Goal: Task Accomplishment & Management: Use online tool/utility

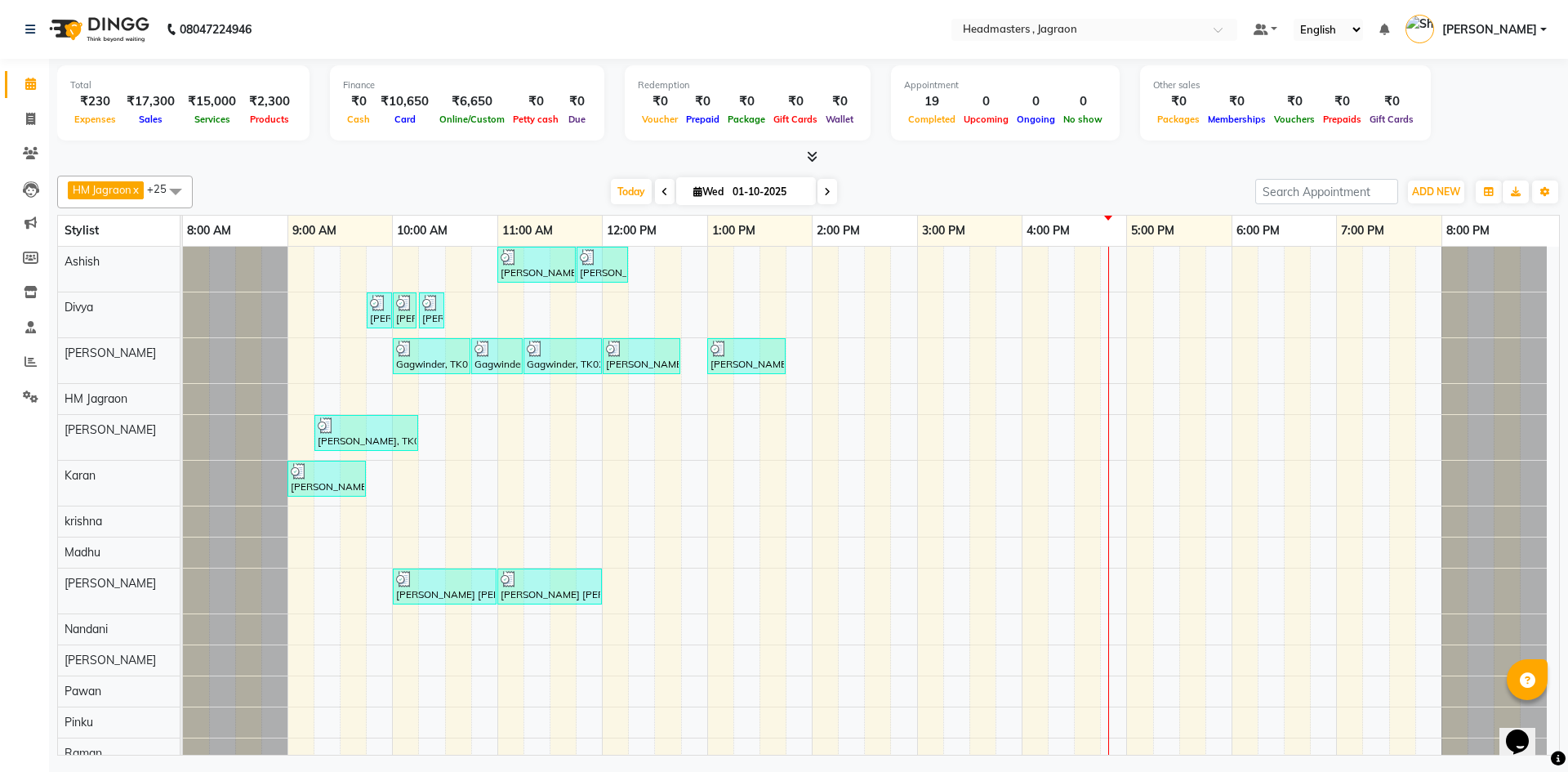
click at [828, 363] on div "[PERSON_NAME], TK08, 11:00 AM-11:45 AM, HCGD - Hair Cut by Creative Director [P…" at bounding box center [870, 684] width 1376 height 876
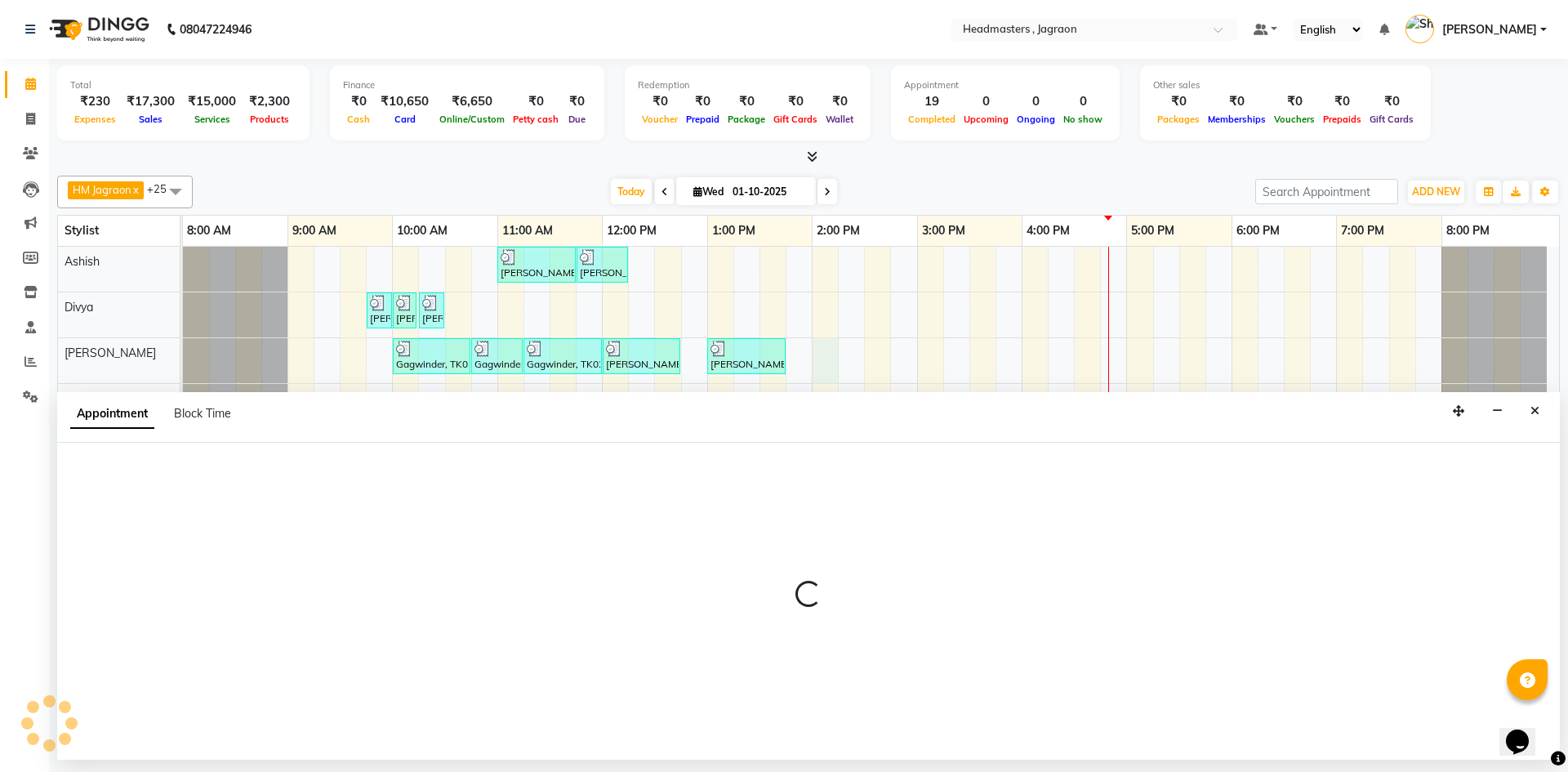
select select "54705"
select select "tentative"
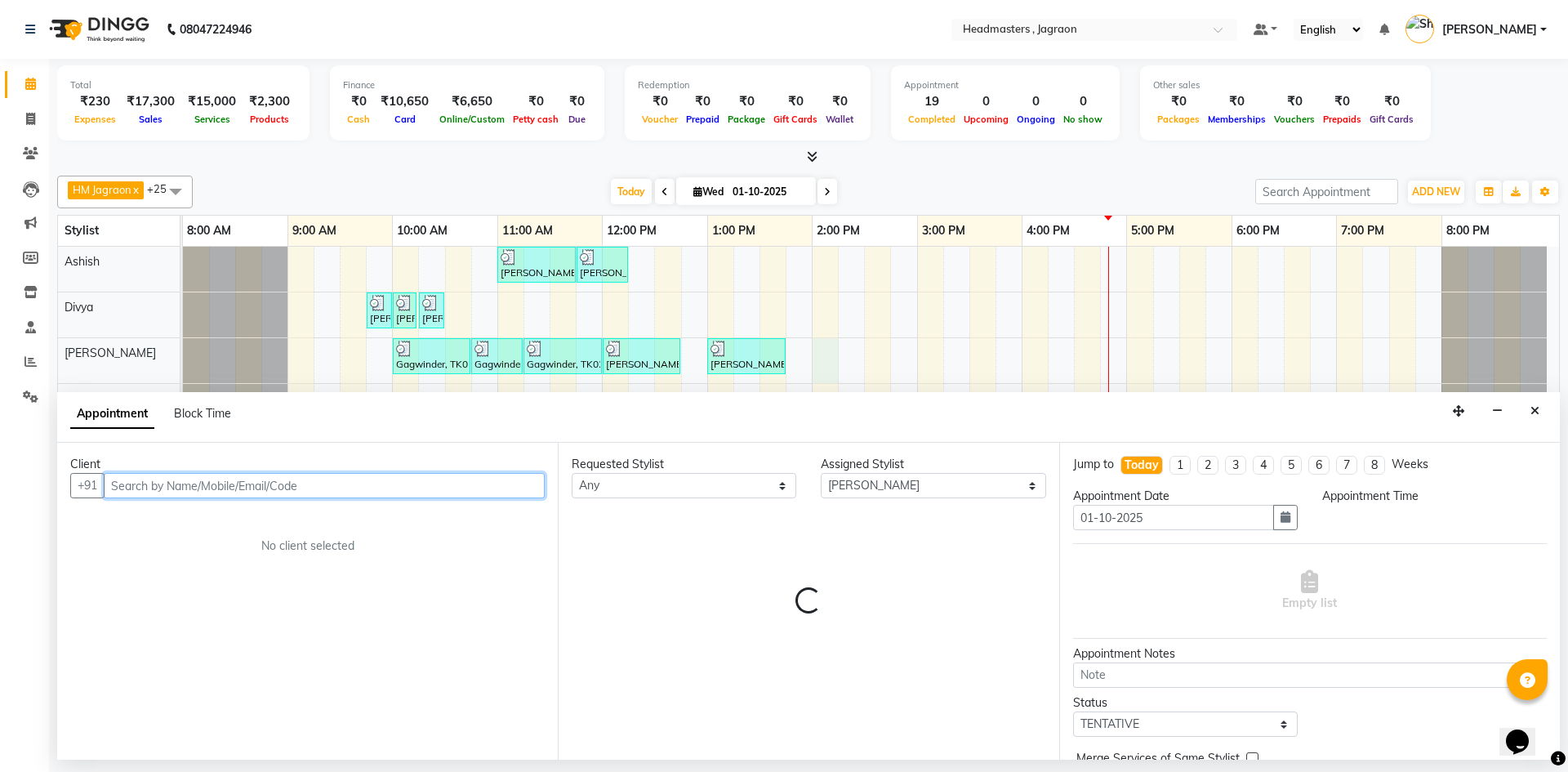
select select "840"
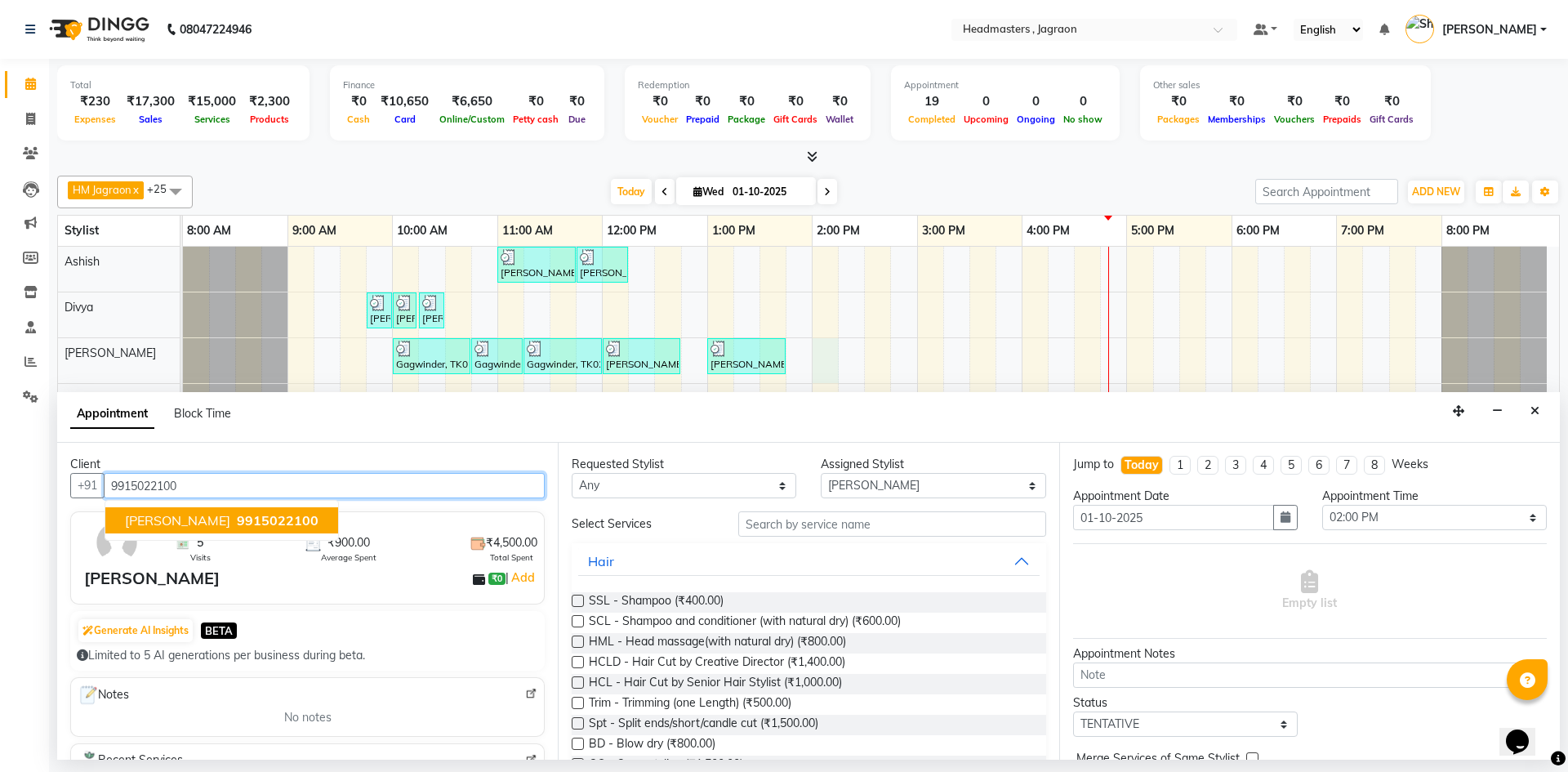
click at [230, 525] on span "[PERSON_NAME]" at bounding box center [177, 520] width 105 height 16
type input "9915022100"
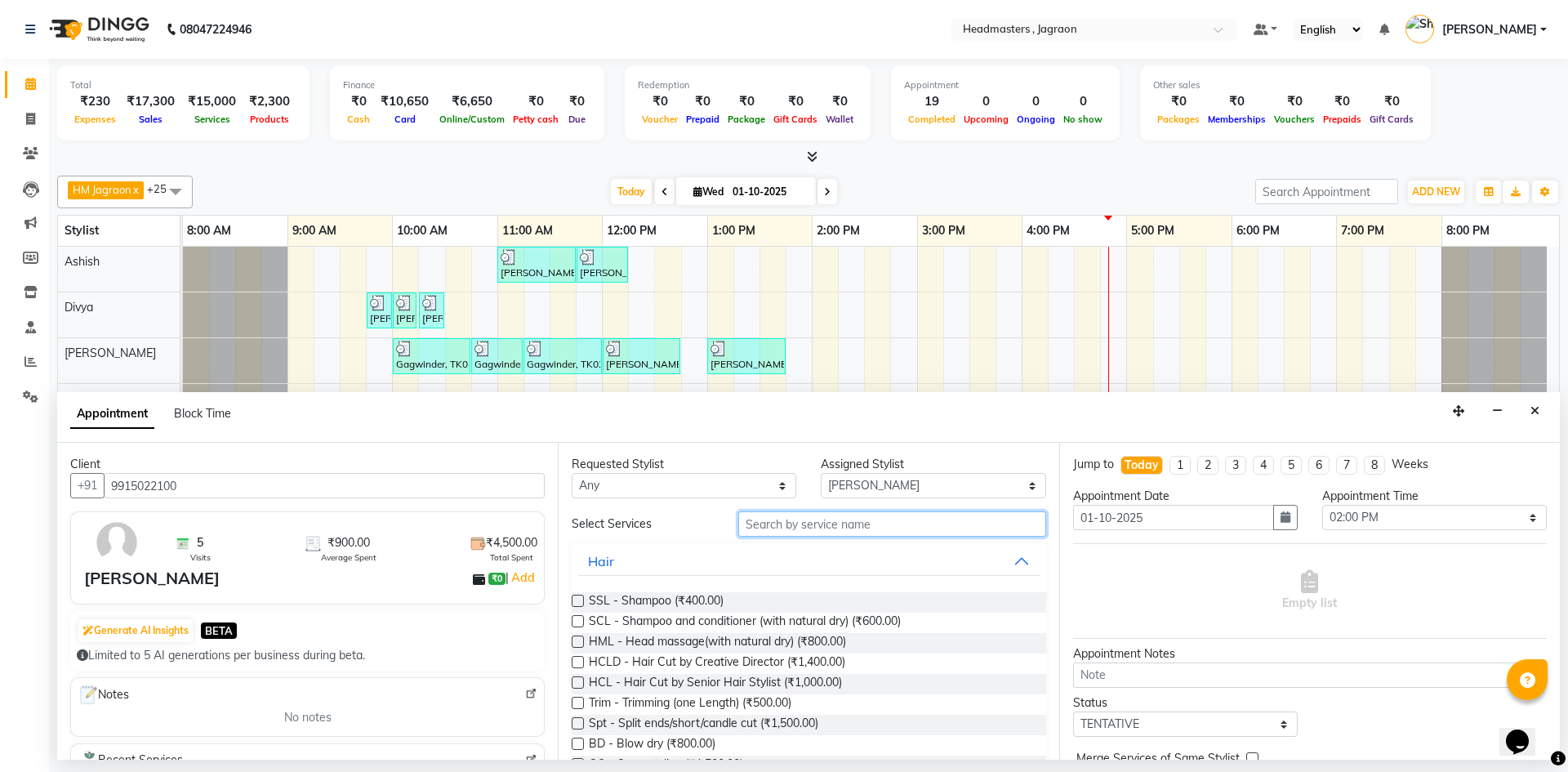
click at [841, 527] on input "text" at bounding box center [891, 524] width 308 height 26
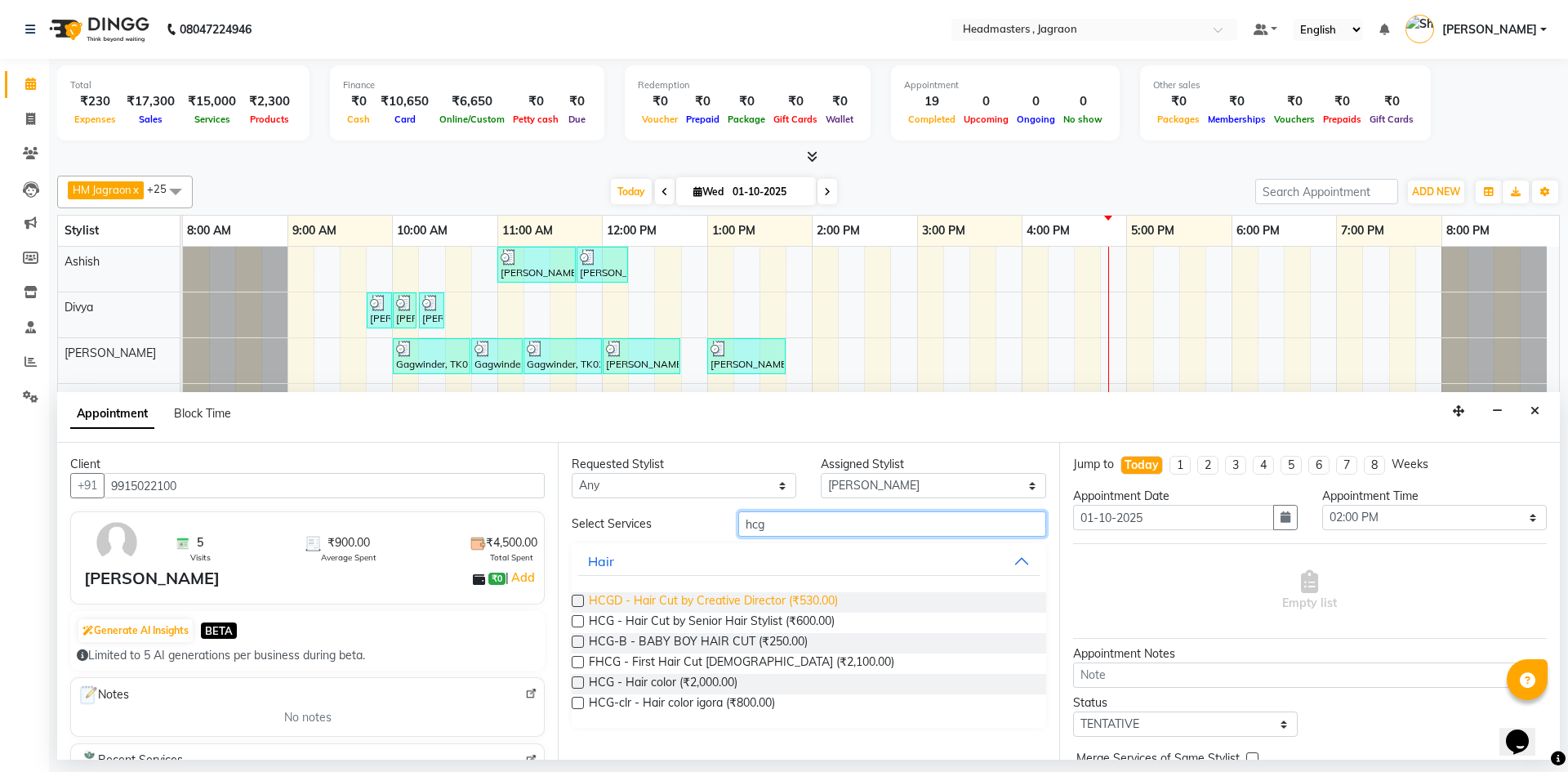
type input "hcg"
click at [792, 592] on span "HCGD - Hair Cut by Creative Director (₹530.00)" at bounding box center [713, 602] width 249 height 20
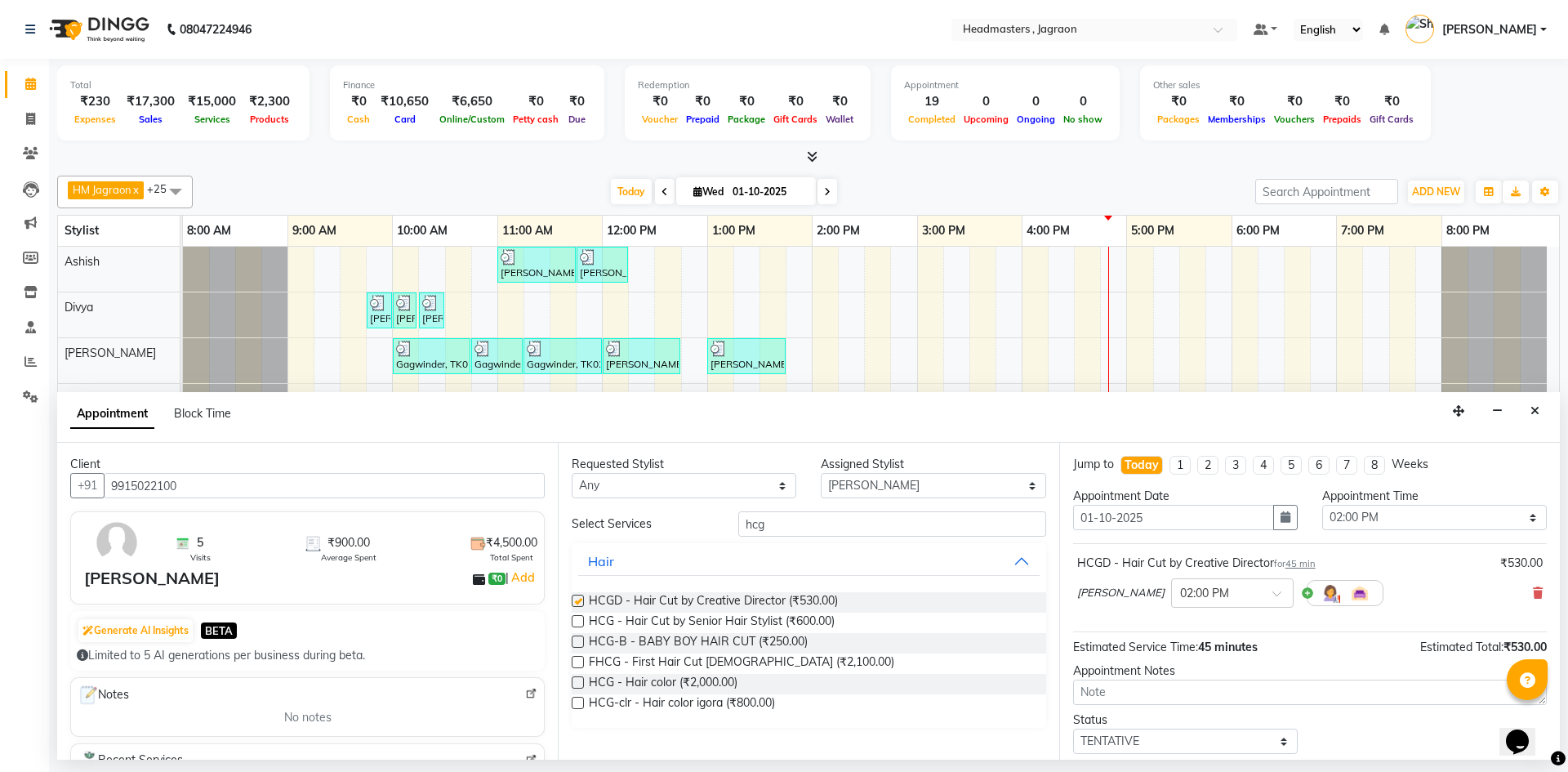
checkbox input "false"
click at [804, 522] on input "hcg" at bounding box center [891, 524] width 308 height 26
type input "h"
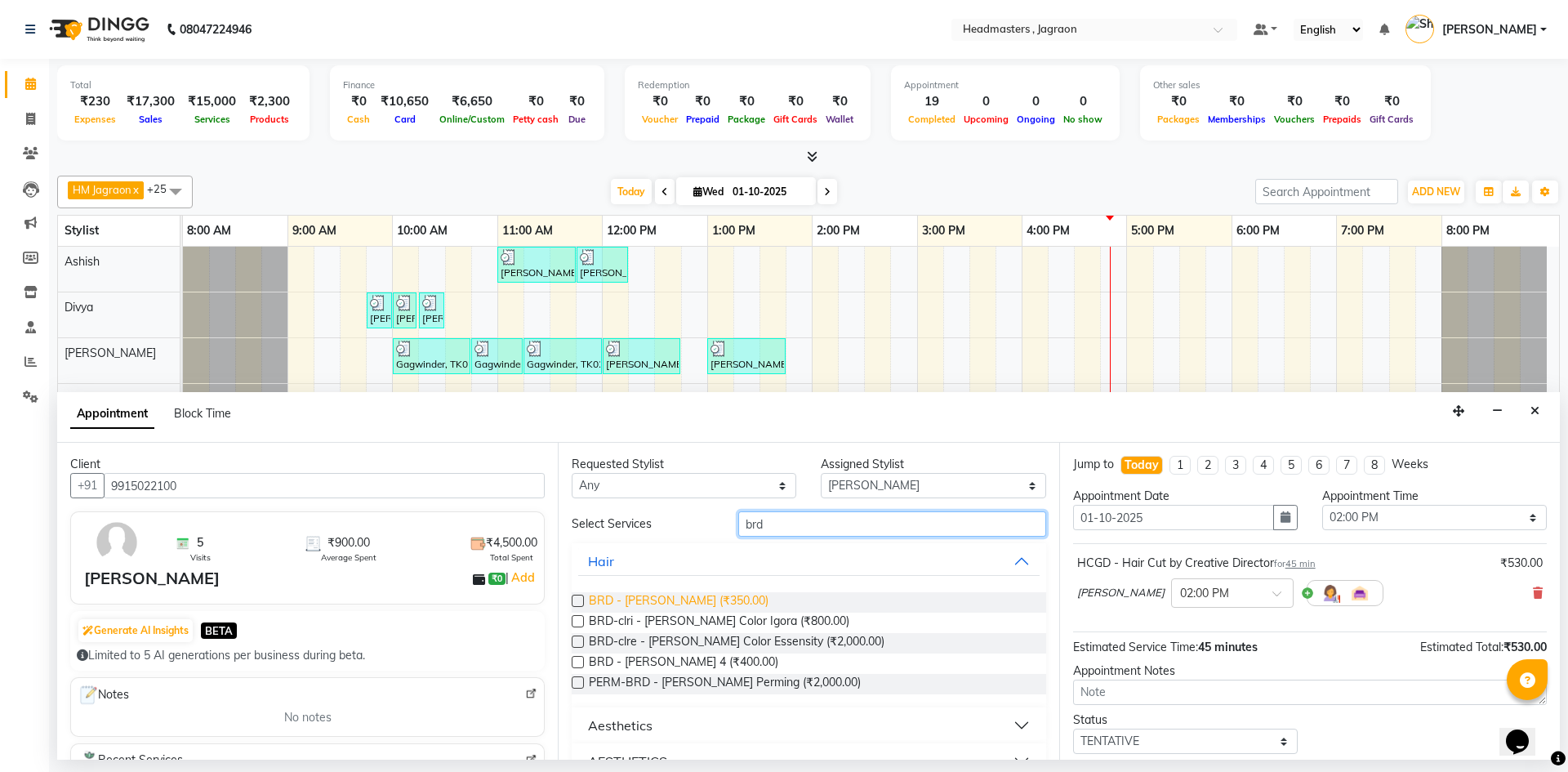
type input "brd"
click at [672, 603] on span "BRD - [PERSON_NAME] (₹350.00)" at bounding box center [678, 602] width 180 height 20
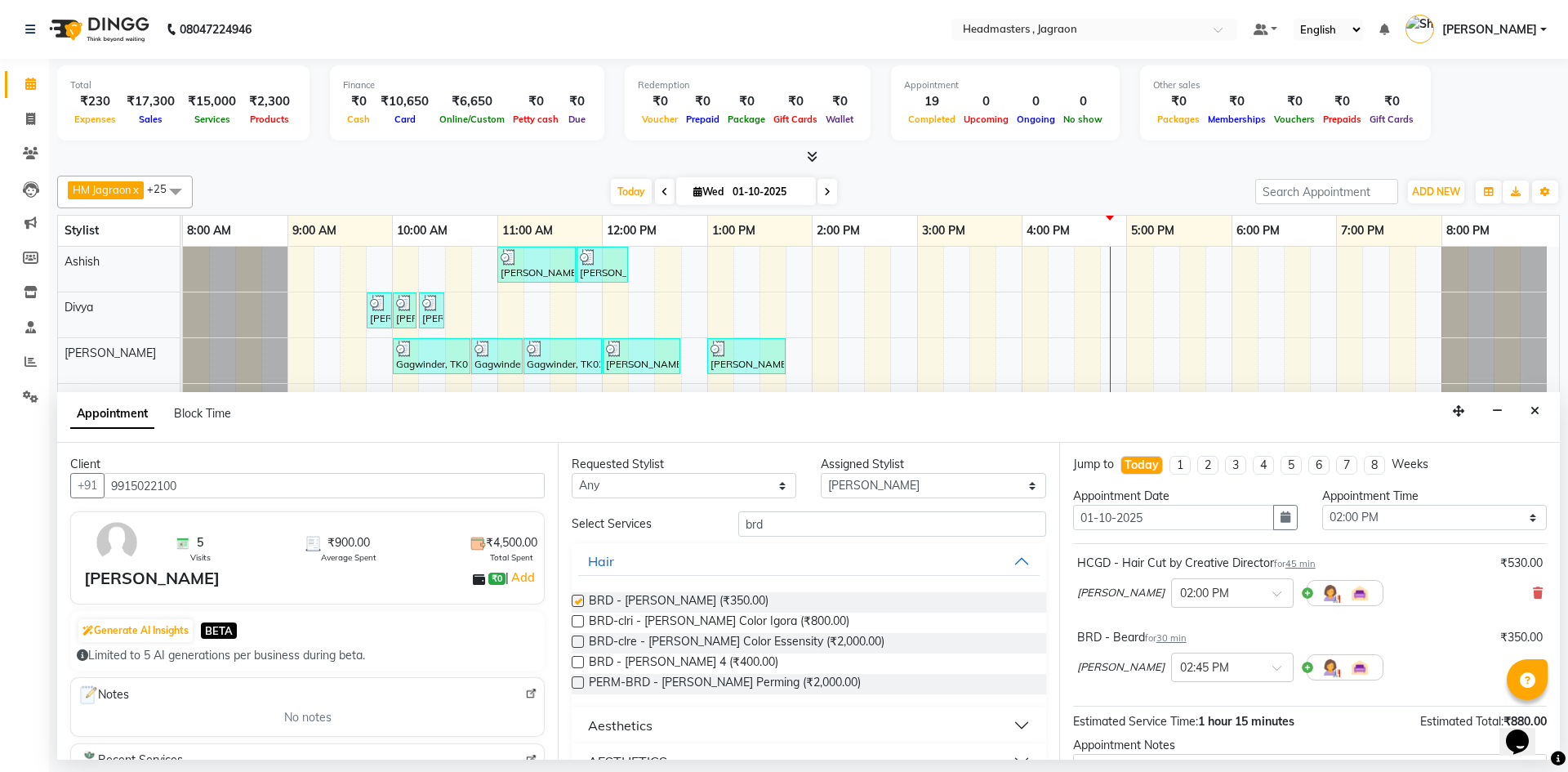
checkbox input "false"
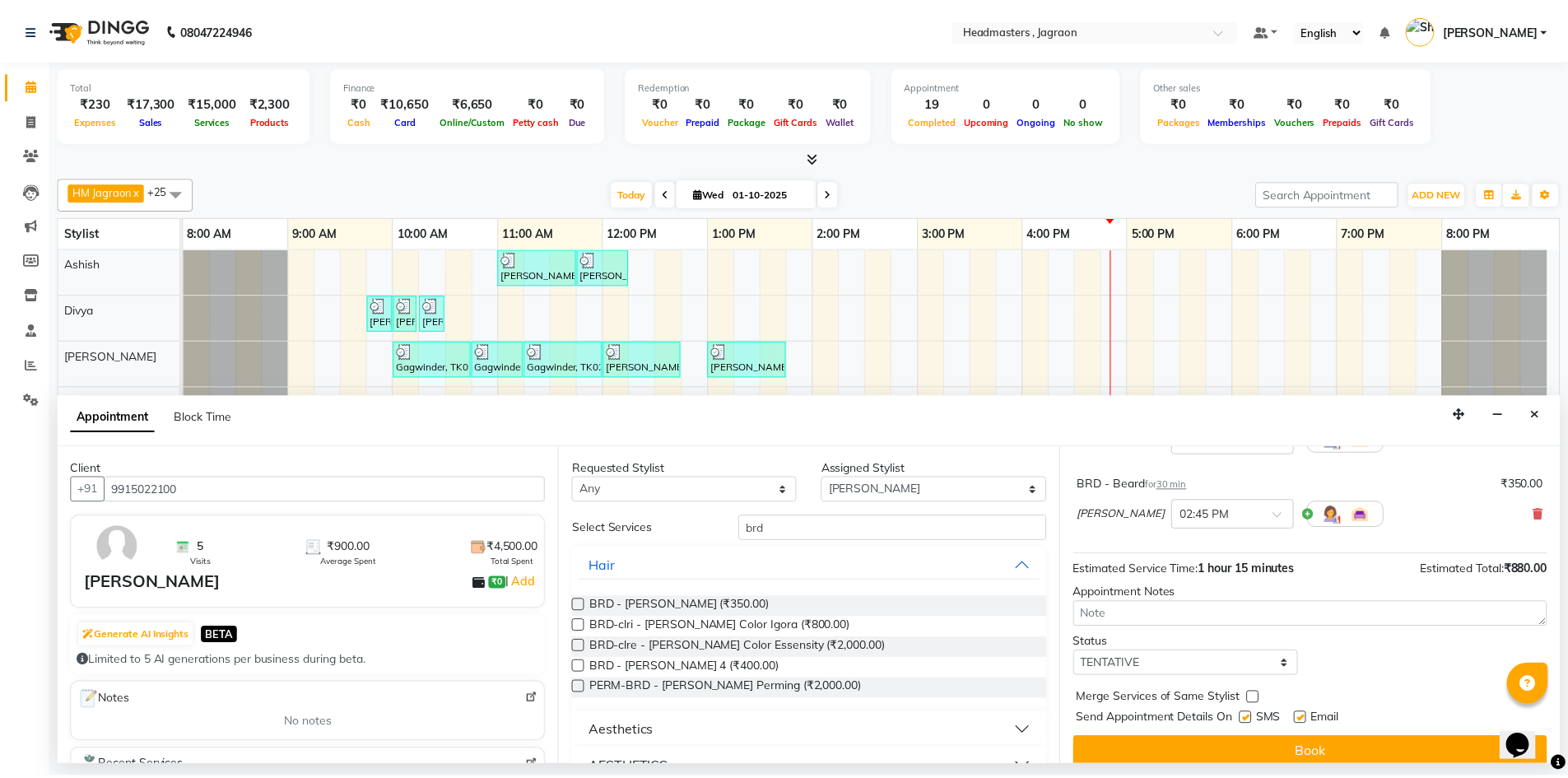
scroll to position [173, 0]
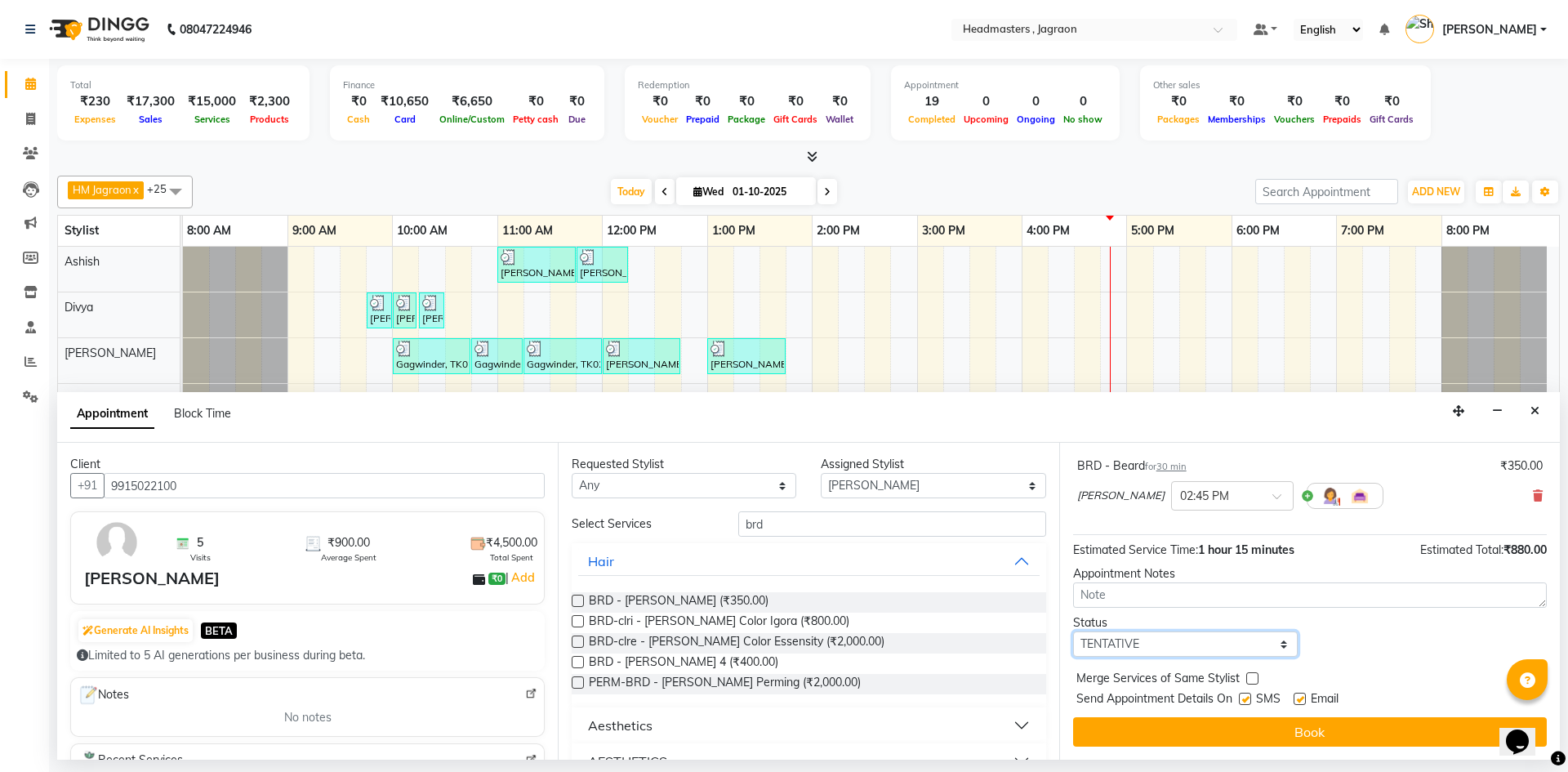
drag, startPoint x: 1141, startPoint y: 643, endPoint x: 1135, endPoint y: 656, distance: 14.3
click at [1139, 649] on select "Select TENTATIVE CONFIRM CHECK-IN UPCOMING" at bounding box center [1185, 644] width 224 height 26
select select "confirm booking"
click at [1073, 631] on select "Select TENTATIVE CONFIRM CHECK-IN UPCOMING" at bounding box center [1185, 644] width 224 height 26
click at [1248, 698] on label at bounding box center [1245, 699] width 12 height 12
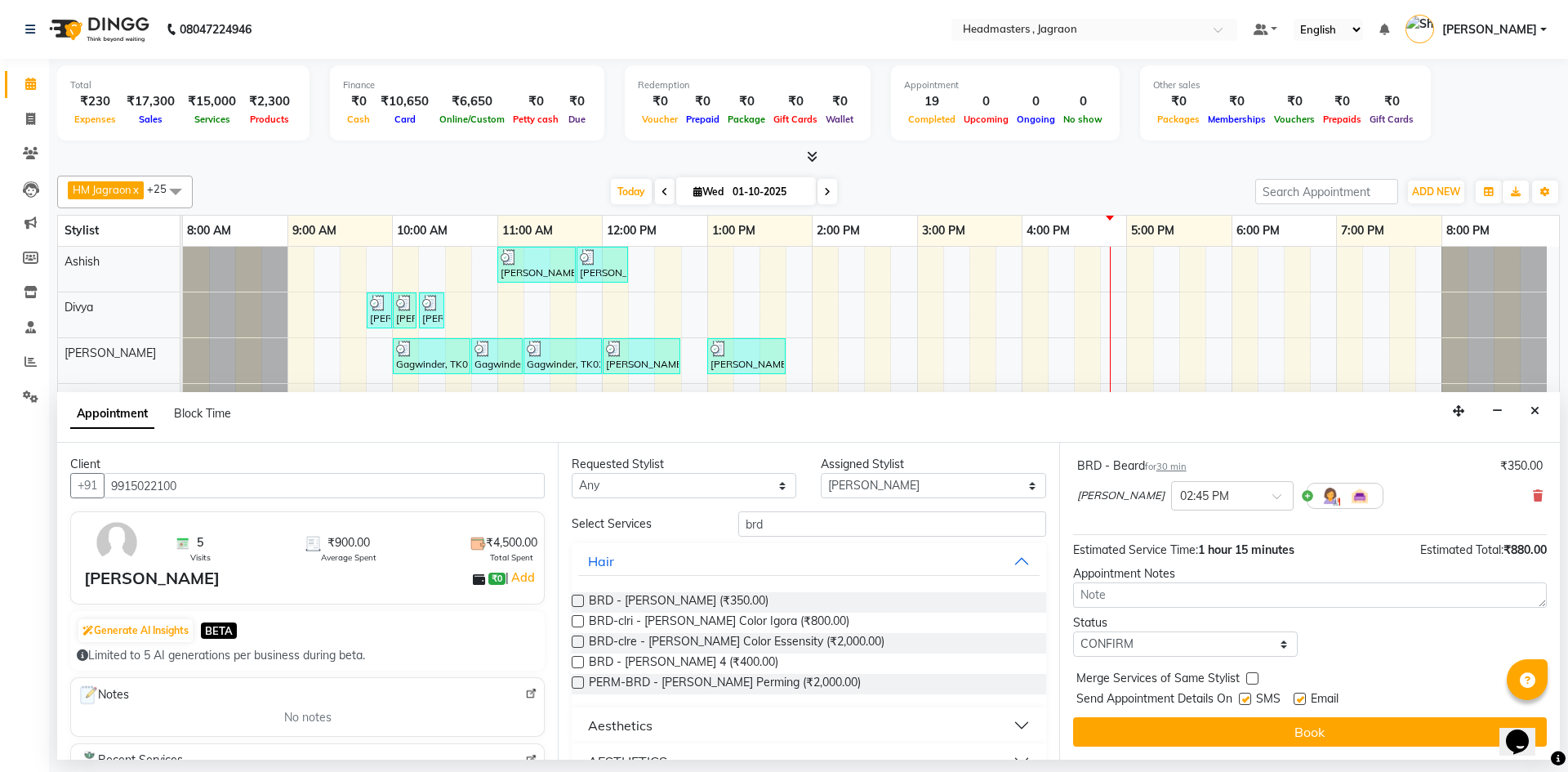
click at [1248, 698] on input "checkbox" at bounding box center [1244, 700] width 10 height 10
checkbox input "false"
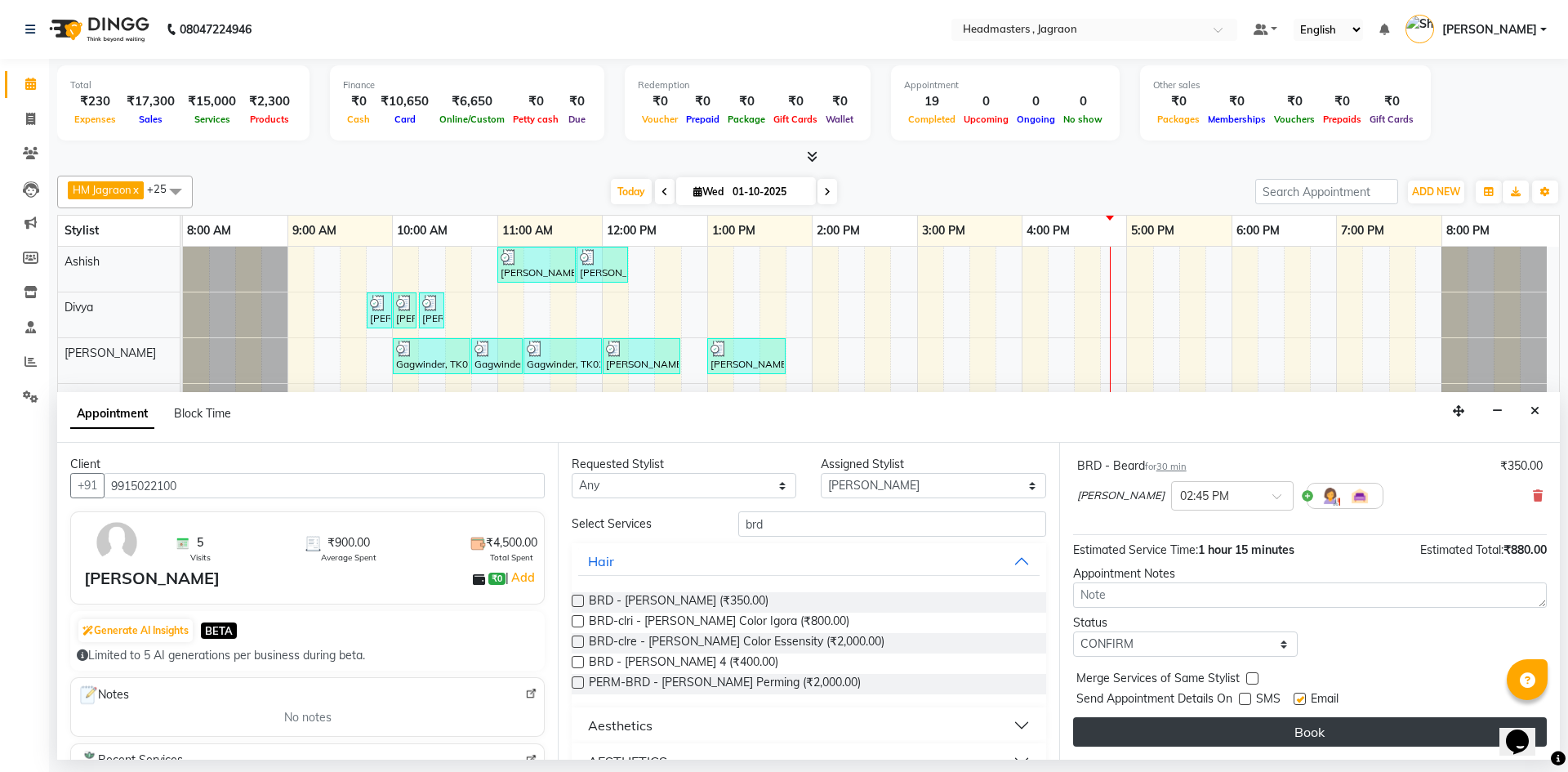
click at [1240, 724] on button "Book" at bounding box center [1310, 731] width 473 height 29
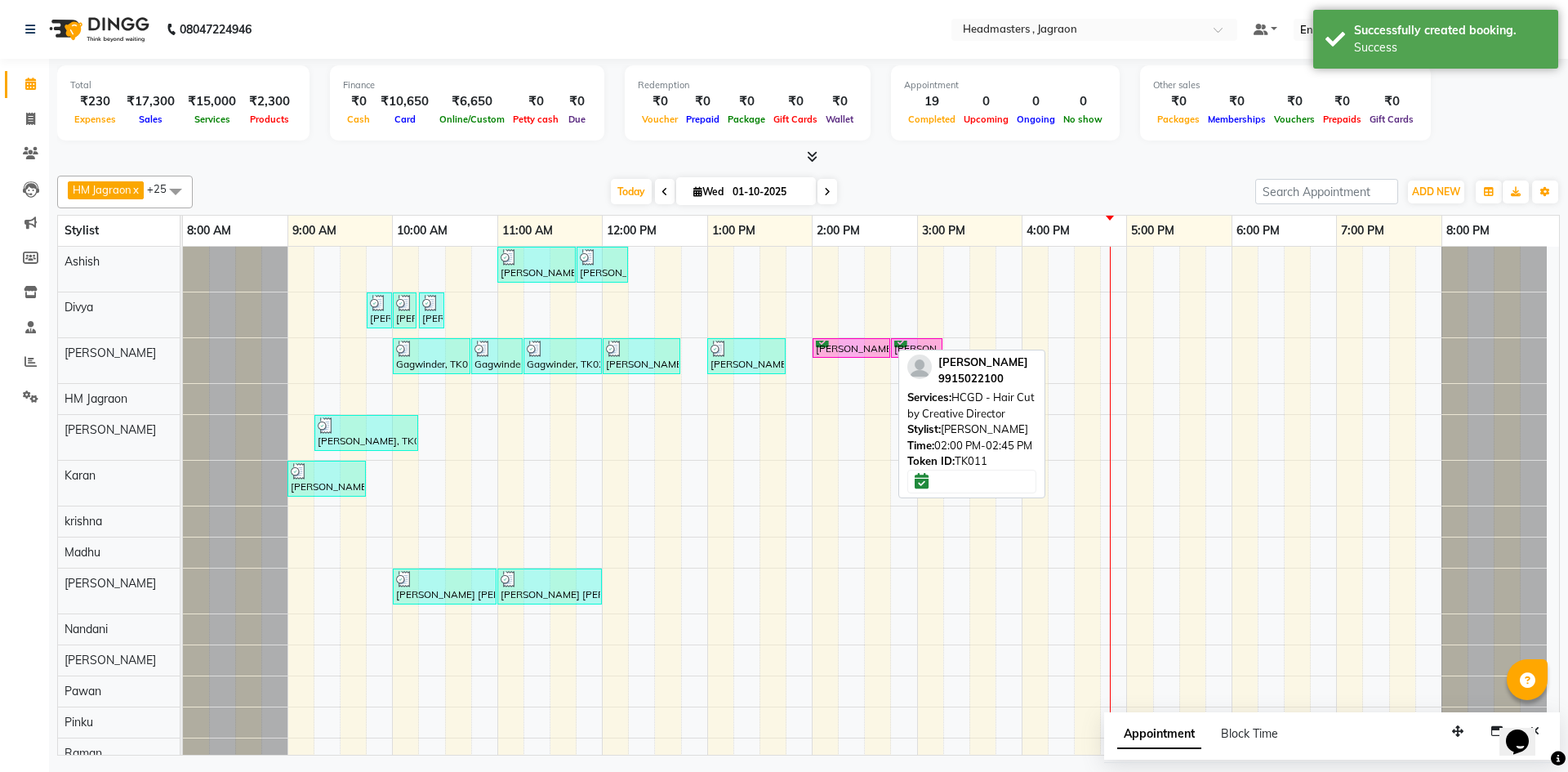
click at [857, 356] on link "[PERSON_NAME], TK11, 02:00 PM-02:45 PM, HCGD - Hair Cut by Creative Director" at bounding box center [851, 348] width 78 height 20
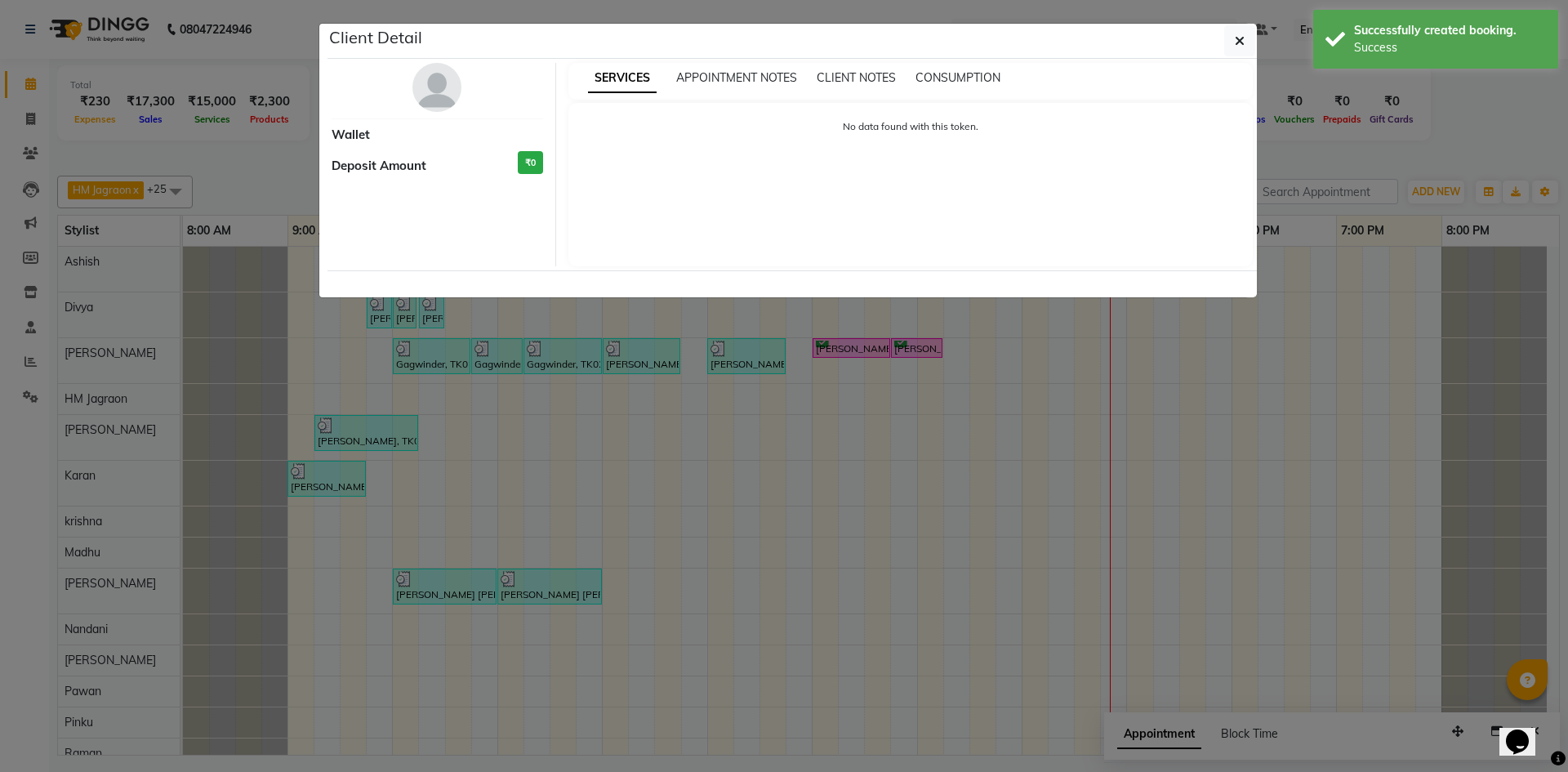
select select "6"
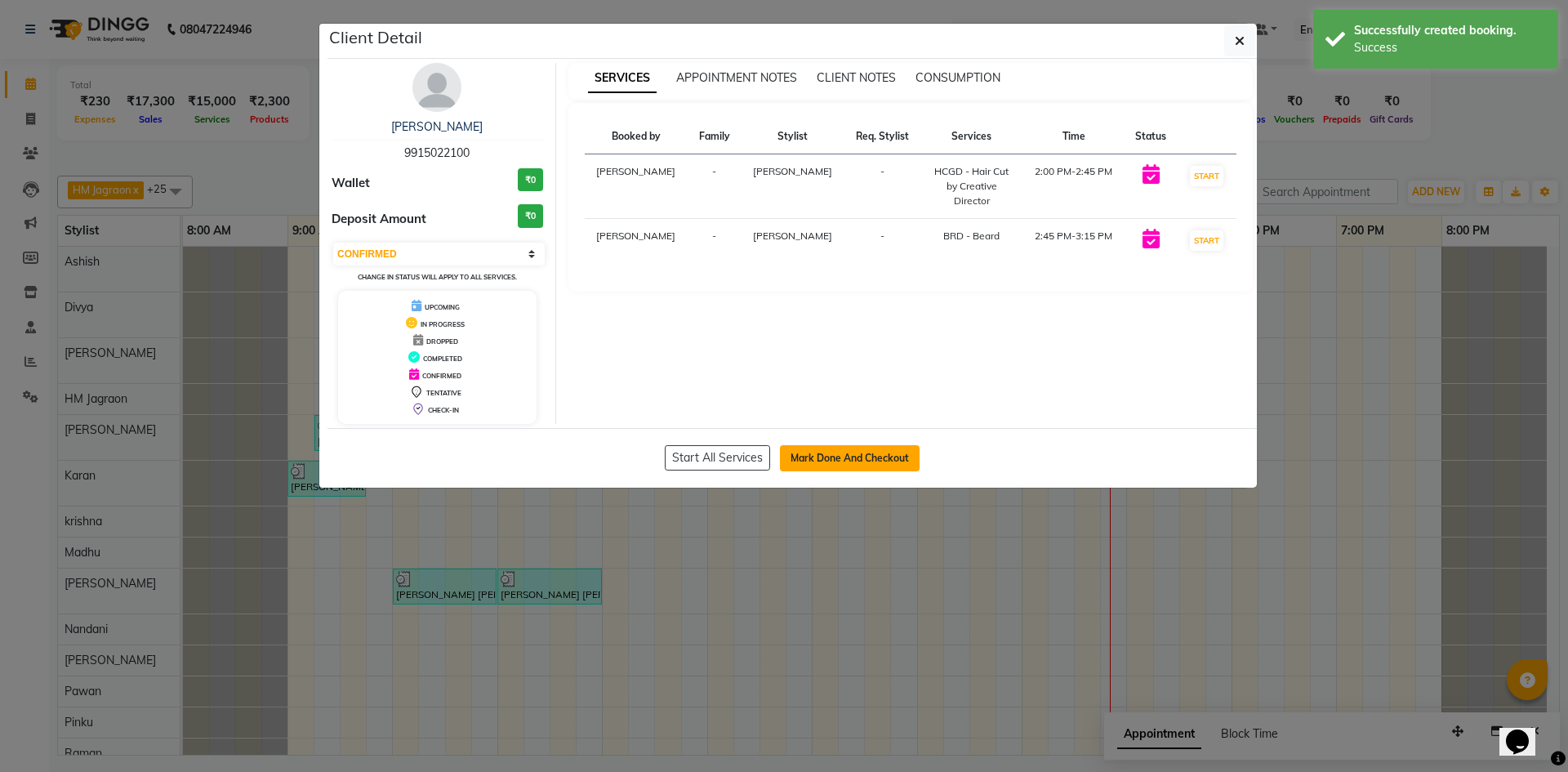
click at [852, 461] on button "Mark Done And Checkout" at bounding box center [850, 458] width 140 height 26
select select "6935"
select select "service"
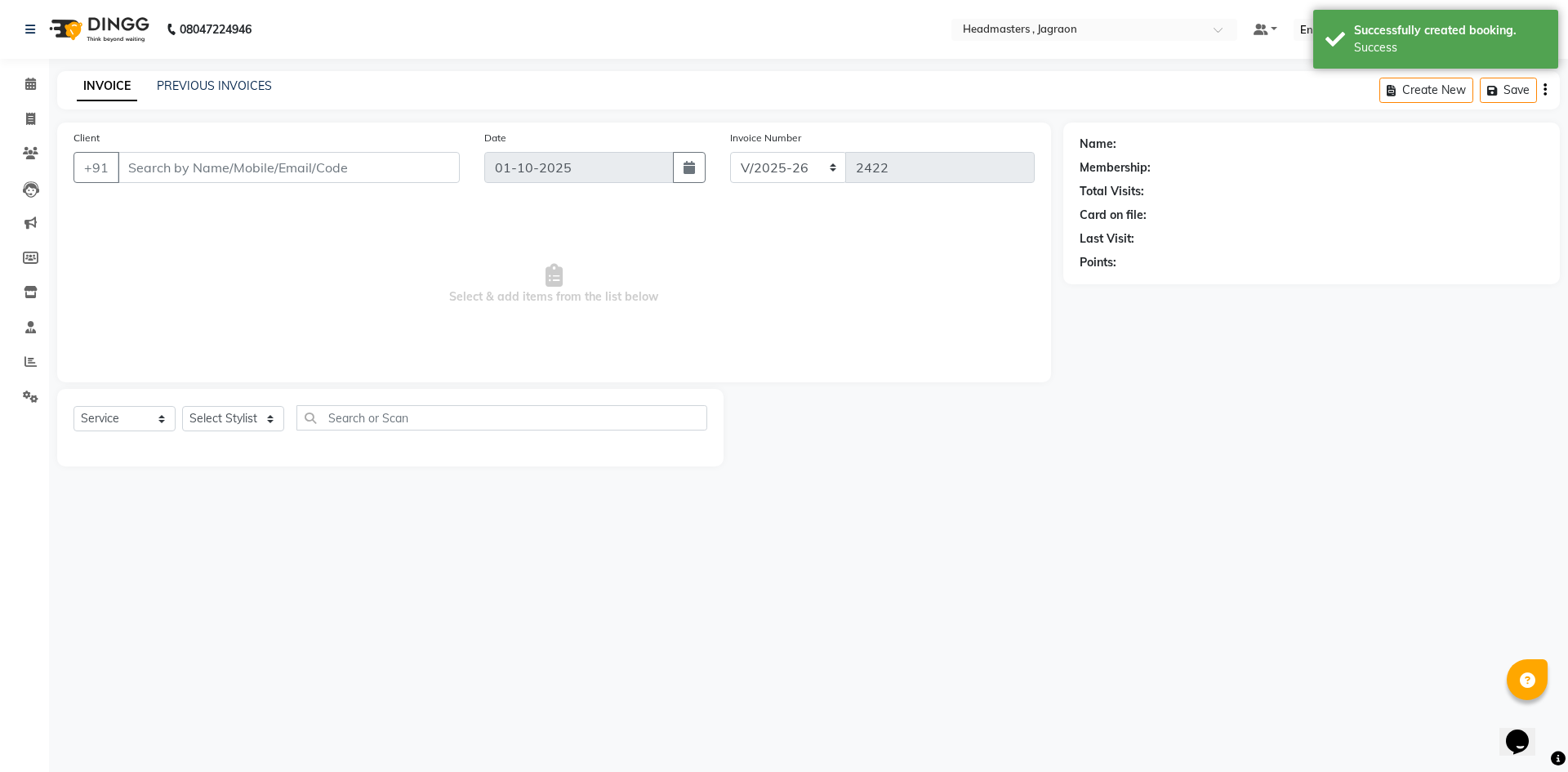
type input "9915022100"
select select "54705"
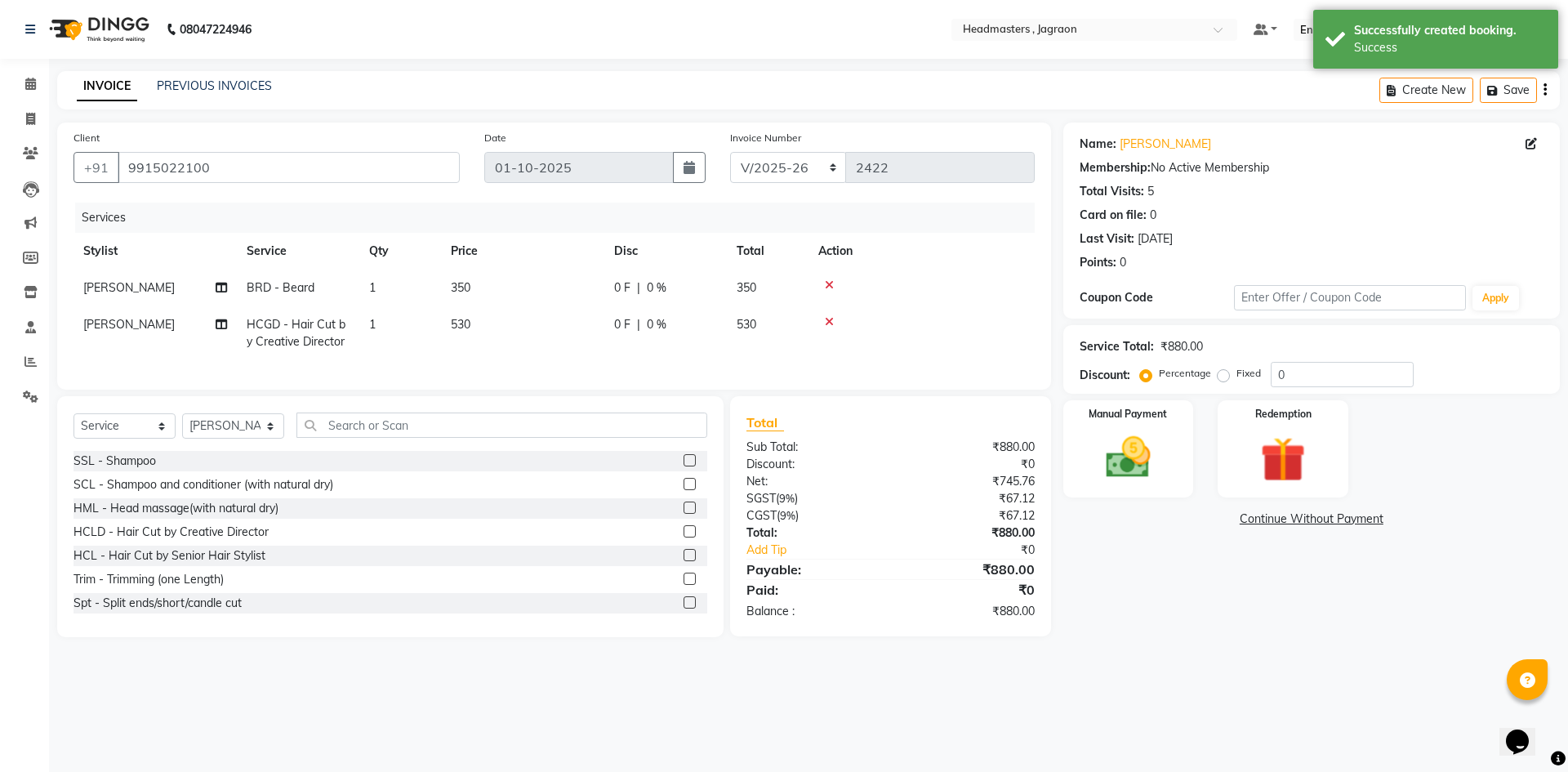
click at [616, 290] on span "0 F" at bounding box center [622, 287] width 16 height 17
select select "54705"
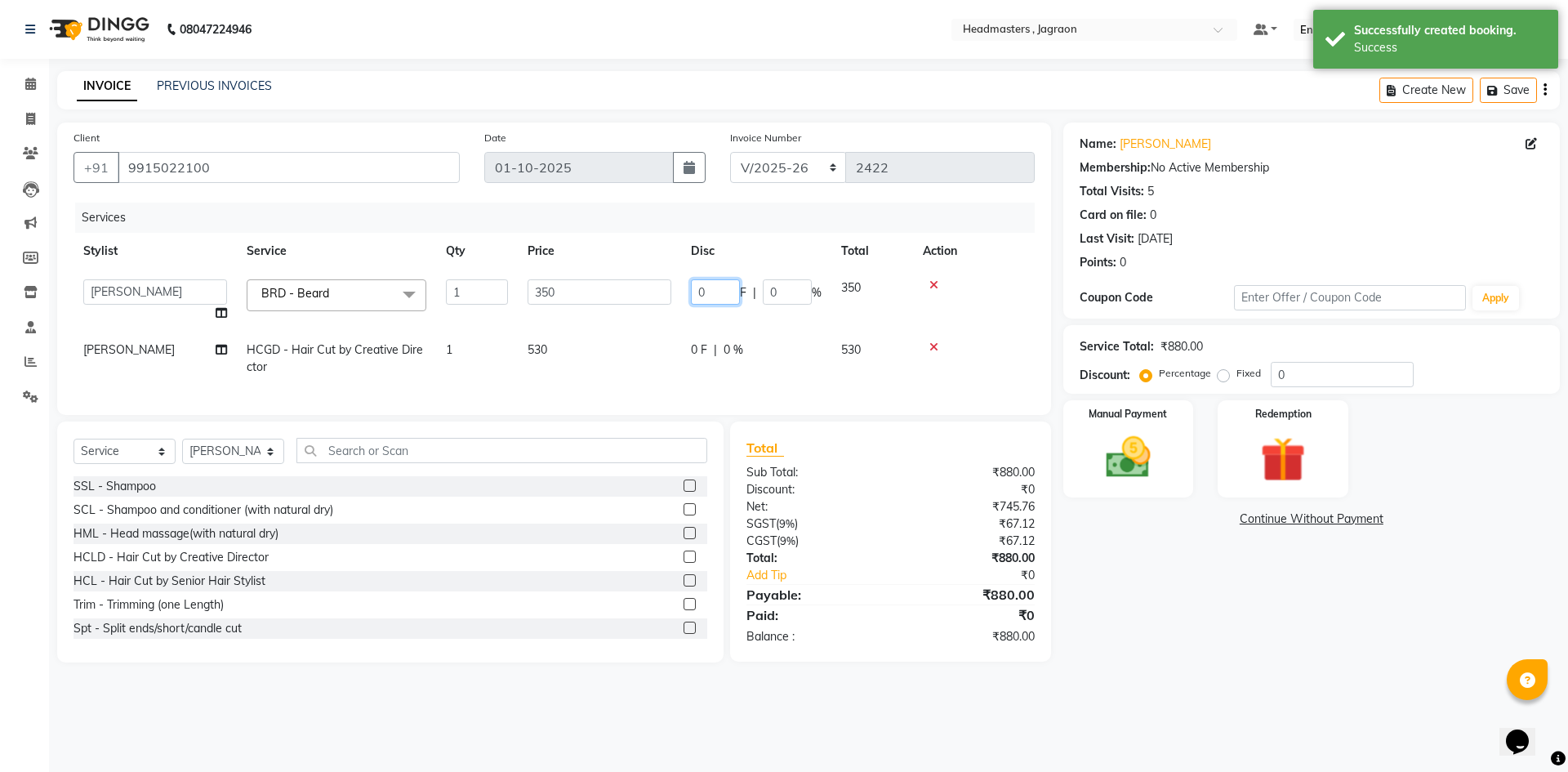
click at [706, 288] on input "0" at bounding box center [715, 292] width 49 height 26
type input "100"
click at [725, 343] on td "0 F | 0 %" at bounding box center [756, 358] width 150 height 54
select select "54705"
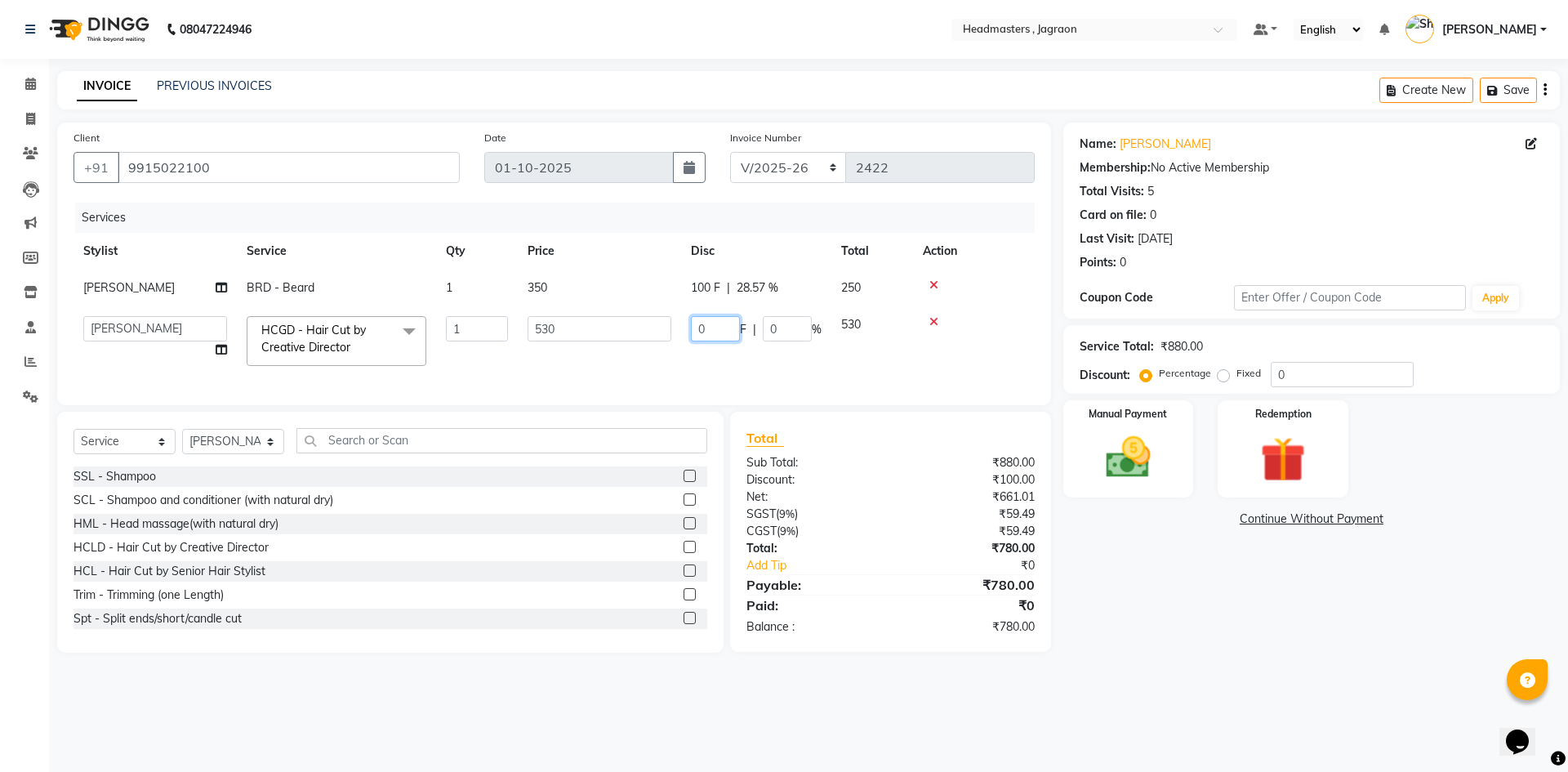
click at [712, 328] on input "0" at bounding box center [715, 328] width 49 height 26
type input "180"
click at [715, 352] on td "180 F | 0 %" at bounding box center [756, 340] width 150 height 69
select select "54705"
click at [1090, 453] on img at bounding box center [1128, 456] width 76 height 54
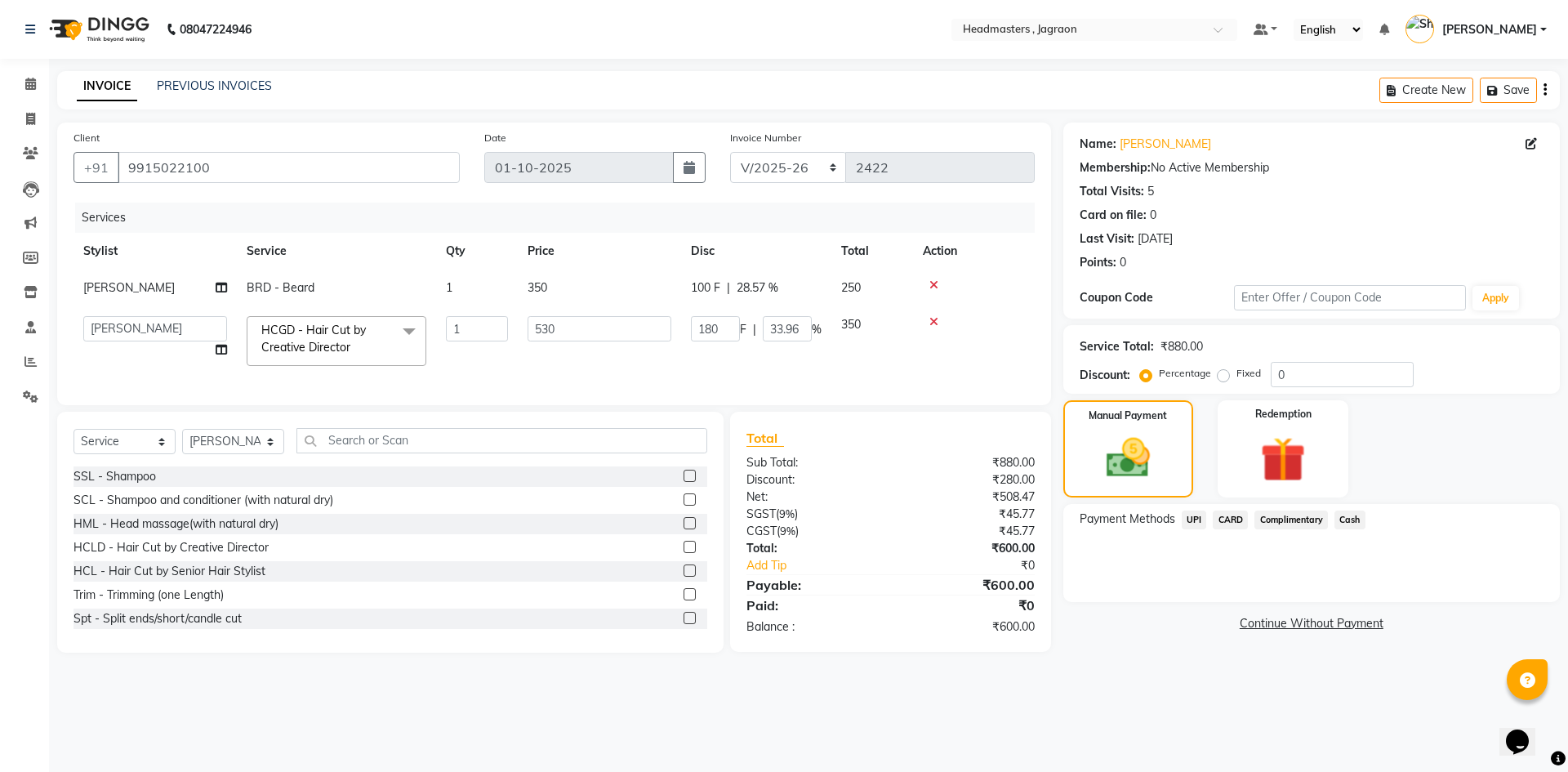
click at [1353, 520] on span "Cash" at bounding box center [1350, 520] width 31 height 19
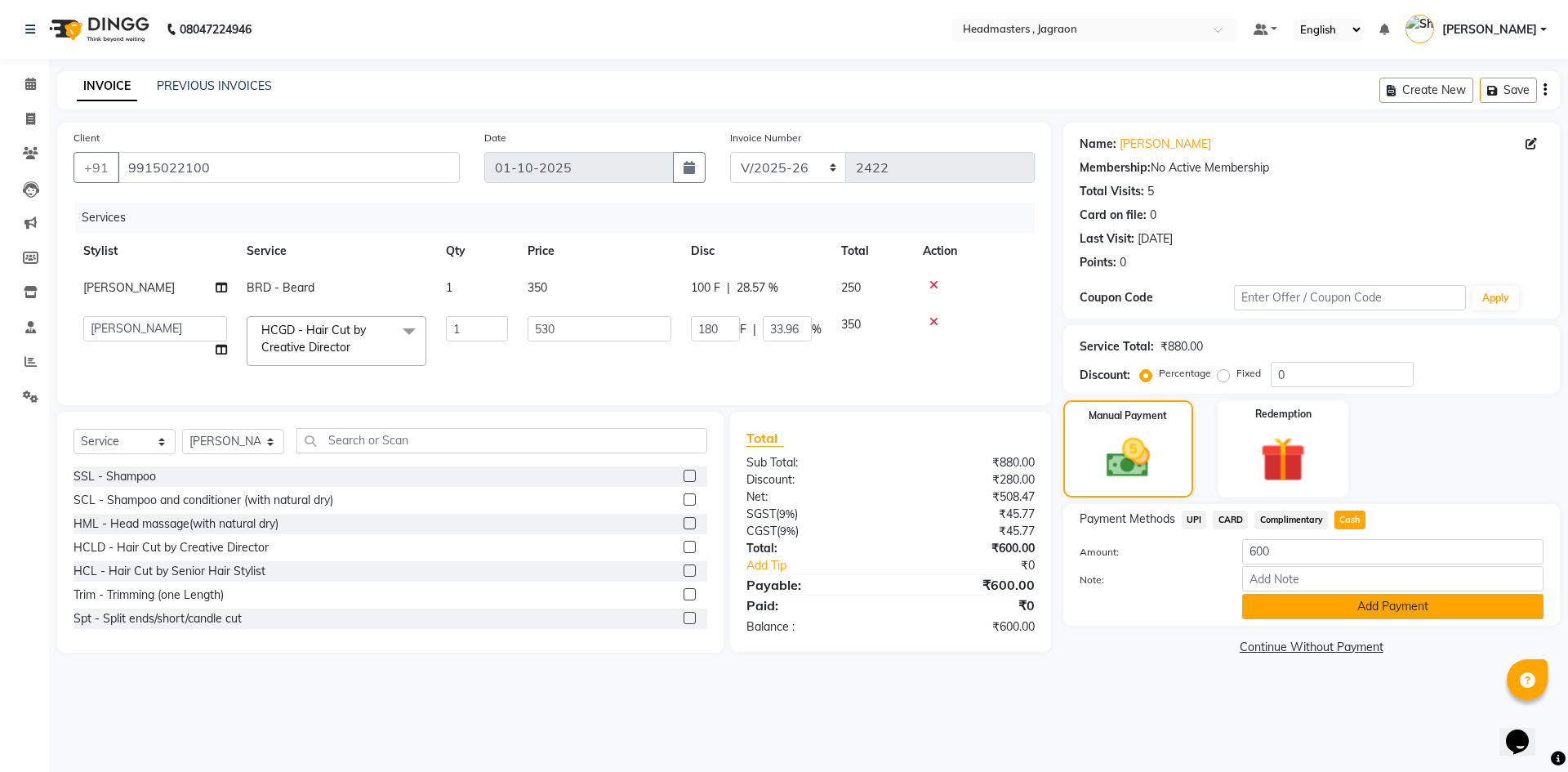
click at [1328, 607] on button "Add Payment" at bounding box center [1392, 607] width 301 height 26
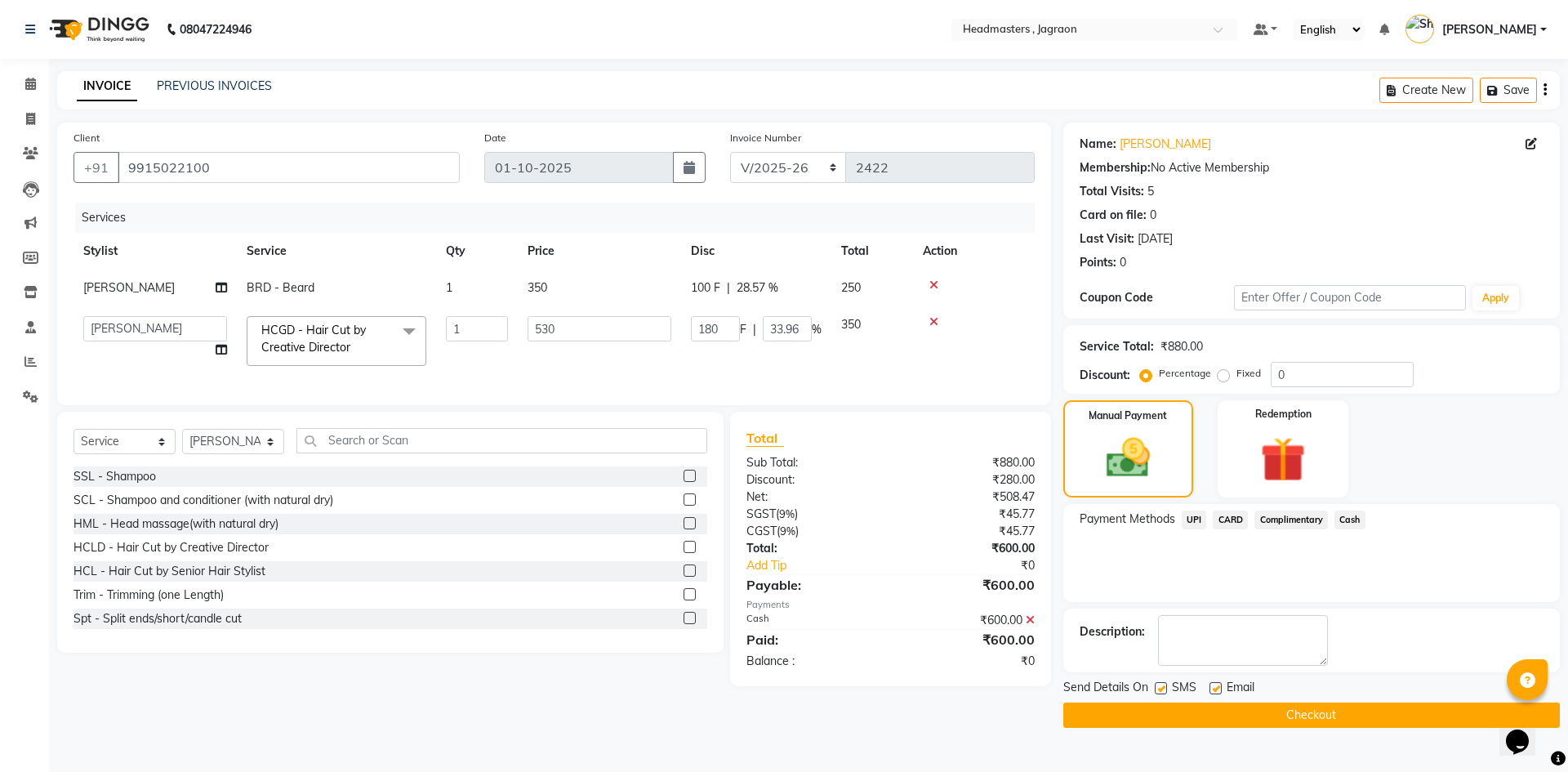
click at [1280, 710] on button "Checkout" at bounding box center [1311, 715] width 497 height 26
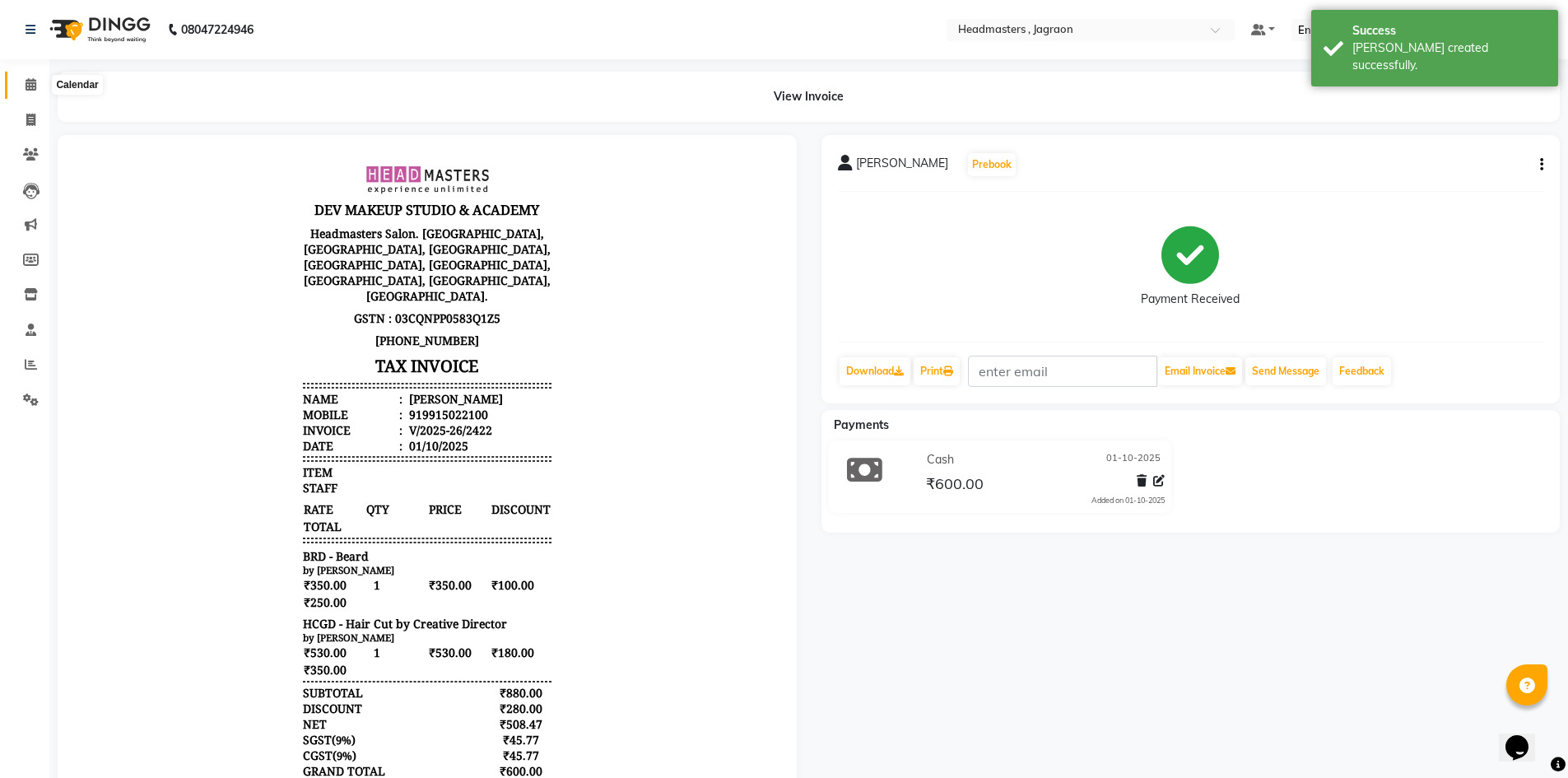
click at [30, 86] on icon at bounding box center [31, 84] width 10 height 12
